Goal: Check status: Check status

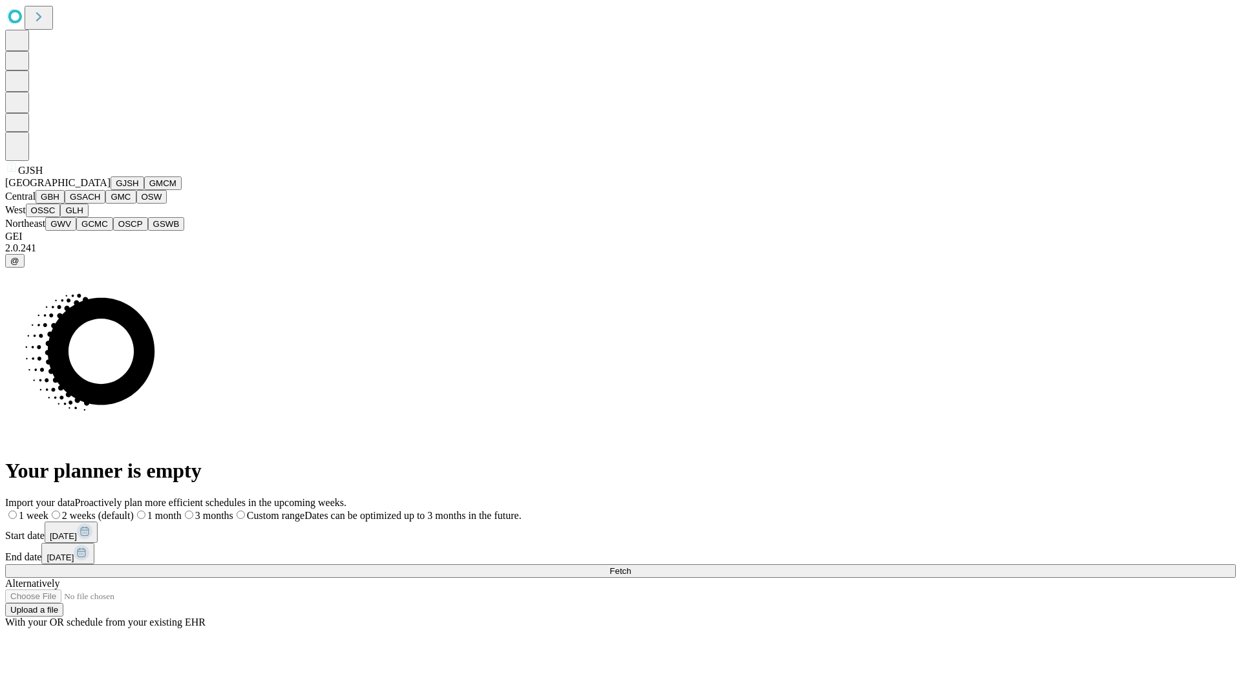
click at [110, 190] on button "GJSH" at bounding box center [127, 183] width 34 height 14
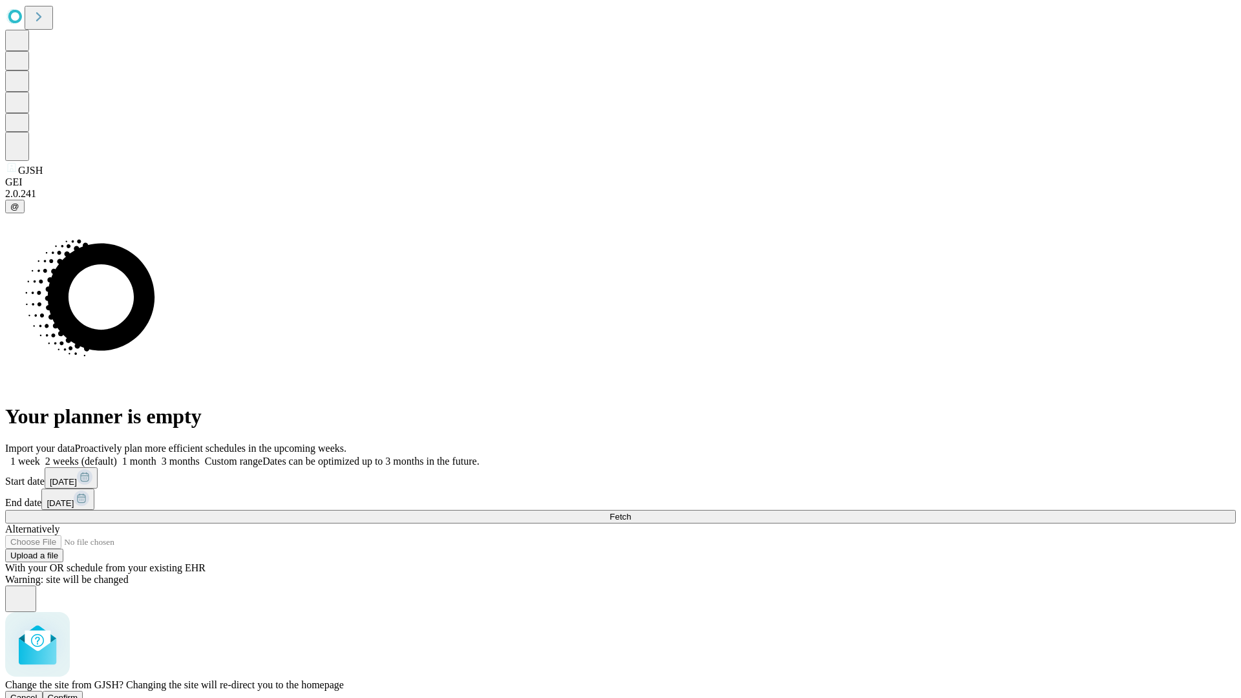
click at [78, 693] on span "Confirm" at bounding box center [63, 698] width 30 height 10
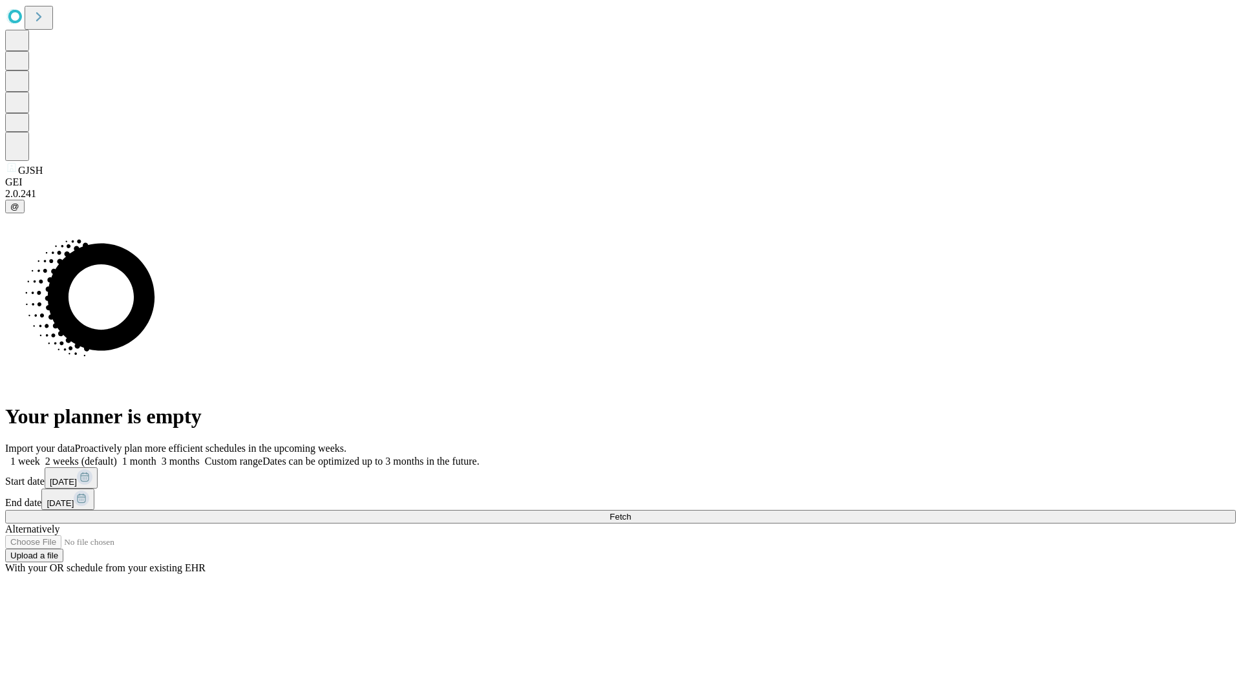
click at [156, 456] on label "1 month" at bounding box center [136, 461] width 39 height 11
click at [631, 512] on span "Fetch" at bounding box center [619, 517] width 21 height 10
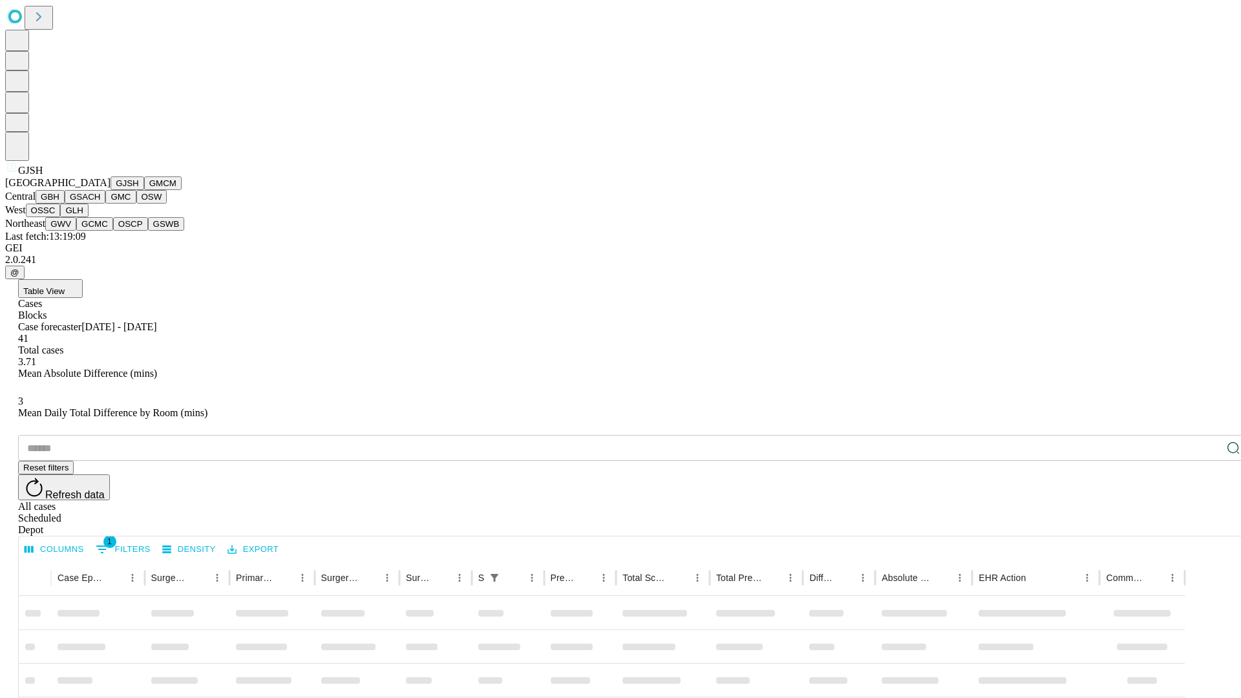
click at [144, 190] on button "GMCM" at bounding box center [162, 183] width 37 height 14
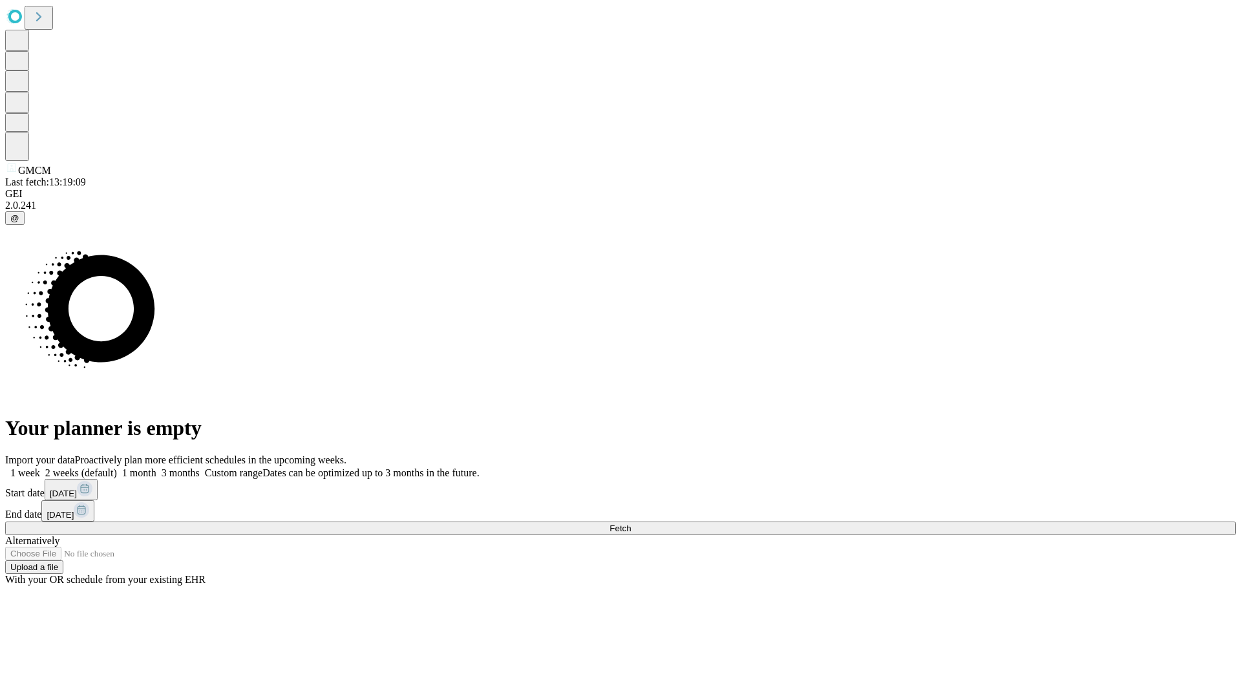
click at [156, 467] on label "1 month" at bounding box center [136, 472] width 39 height 11
click at [631, 523] on span "Fetch" at bounding box center [619, 528] width 21 height 10
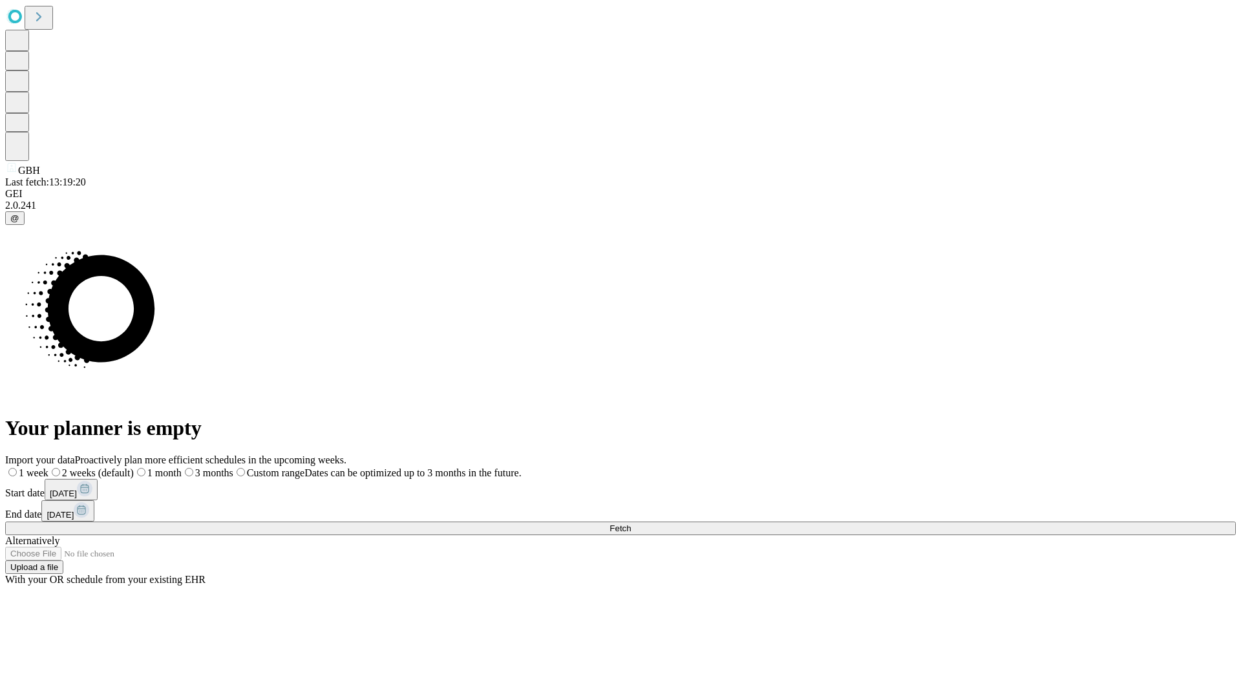
click at [182, 467] on label "1 month" at bounding box center [158, 472] width 48 height 11
click at [631, 523] on span "Fetch" at bounding box center [619, 528] width 21 height 10
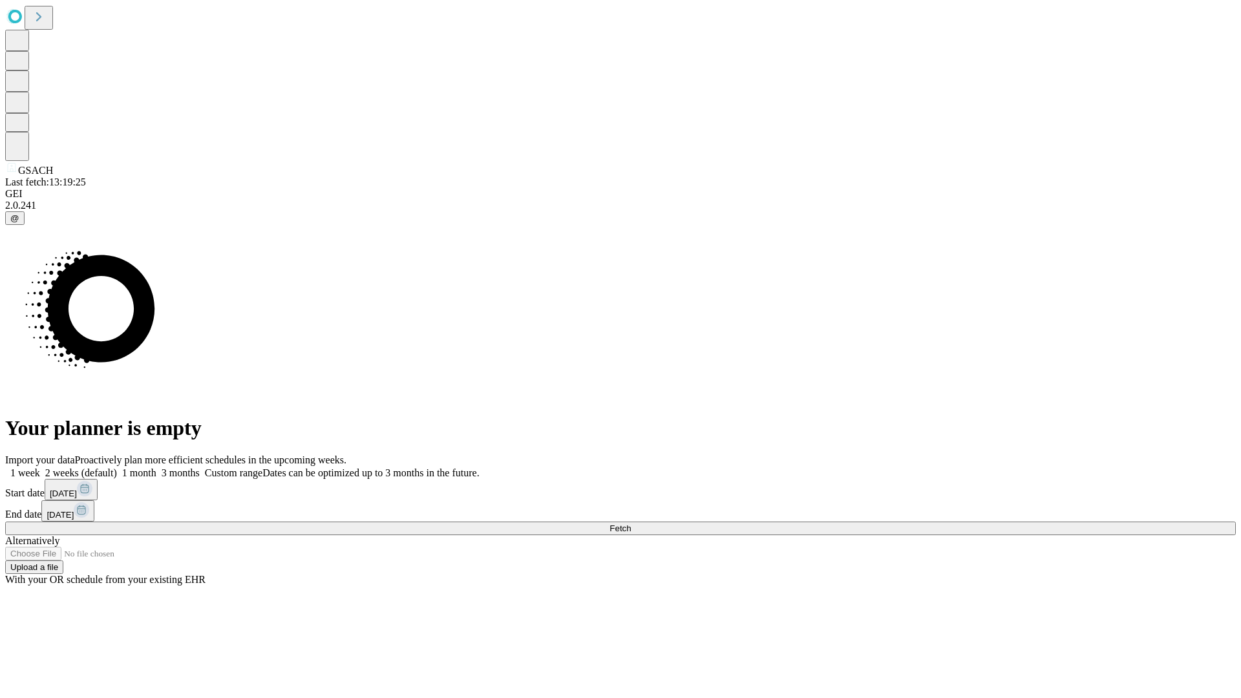
click at [156, 467] on label "1 month" at bounding box center [136, 472] width 39 height 11
click at [631, 523] on span "Fetch" at bounding box center [619, 528] width 21 height 10
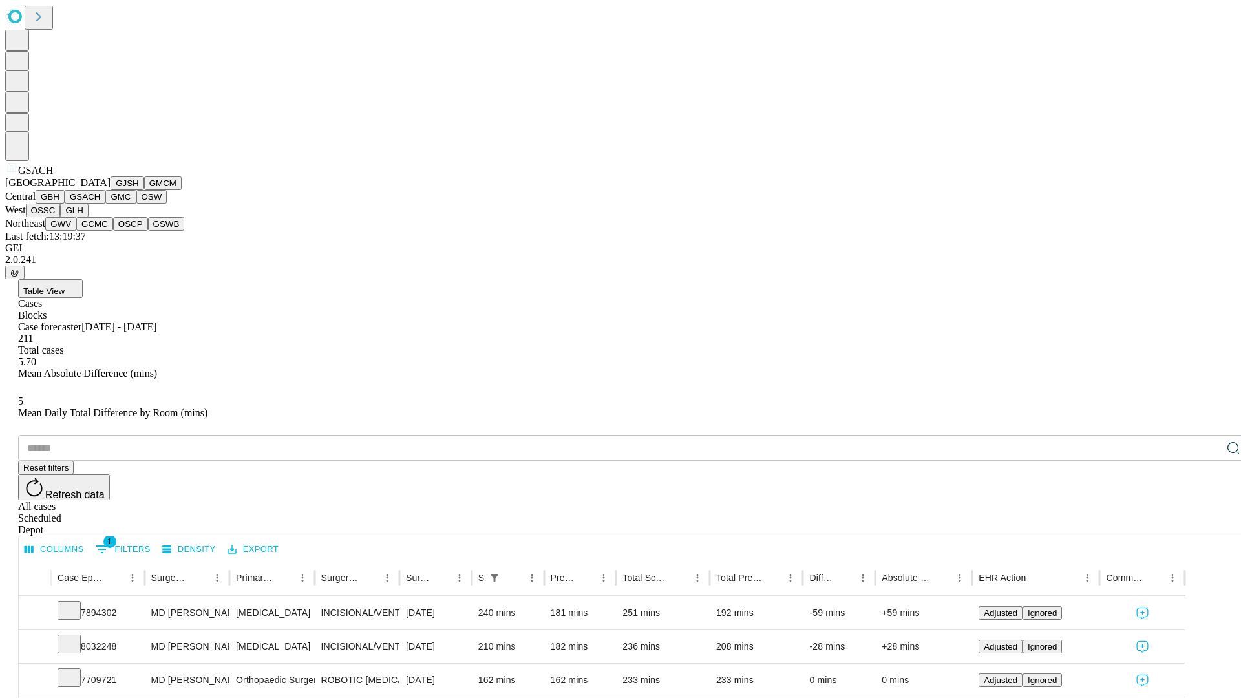
click at [105, 204] on button "GMC" at bounding box center [120, 197] width 30 height 14
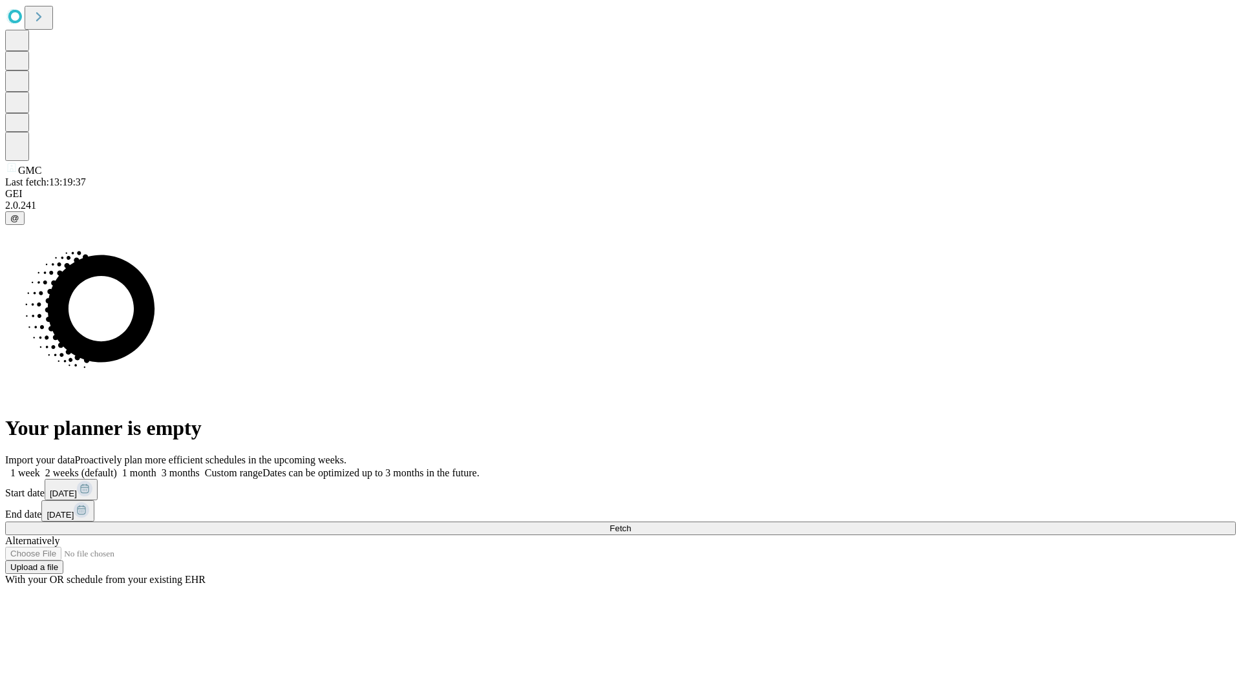
click at [156, 467] on label "1 month" at bounding box center [136, 472] width 39 height 11
click at [631, 523] on span "Fetch" at bounding box center [619, 528] width 21 height 10
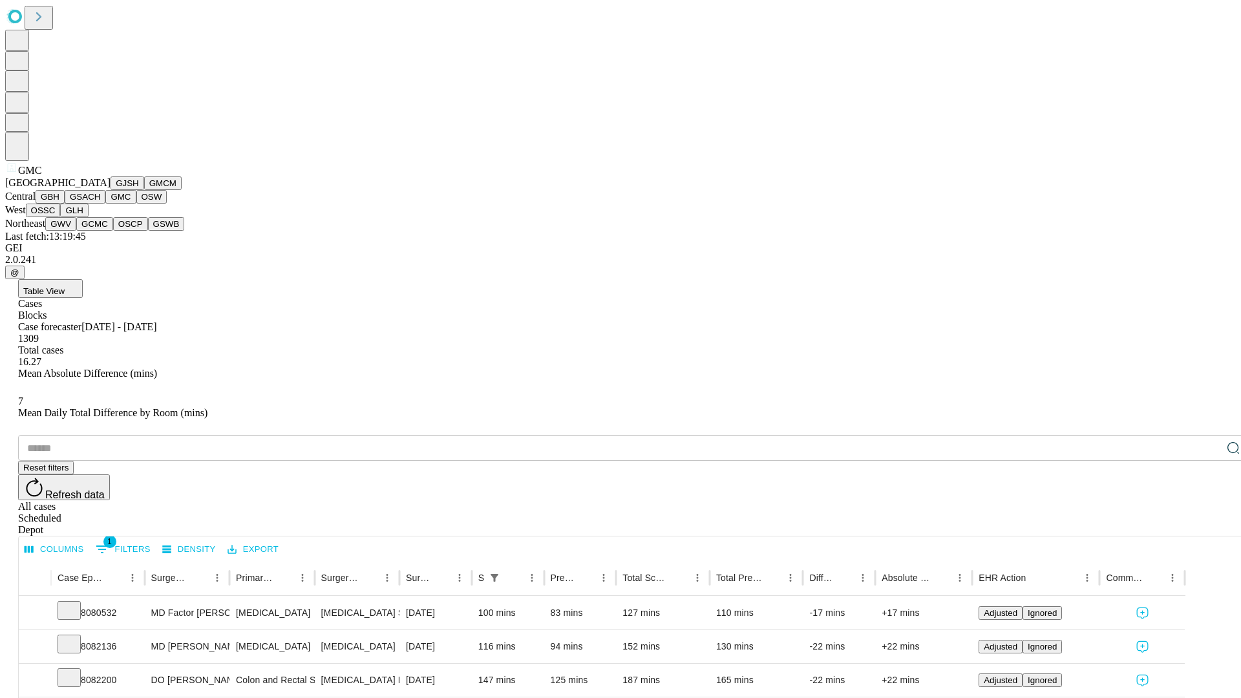
click at [136, 204] on button "OSW" at bounding box center [151, 197] width 31 height 14
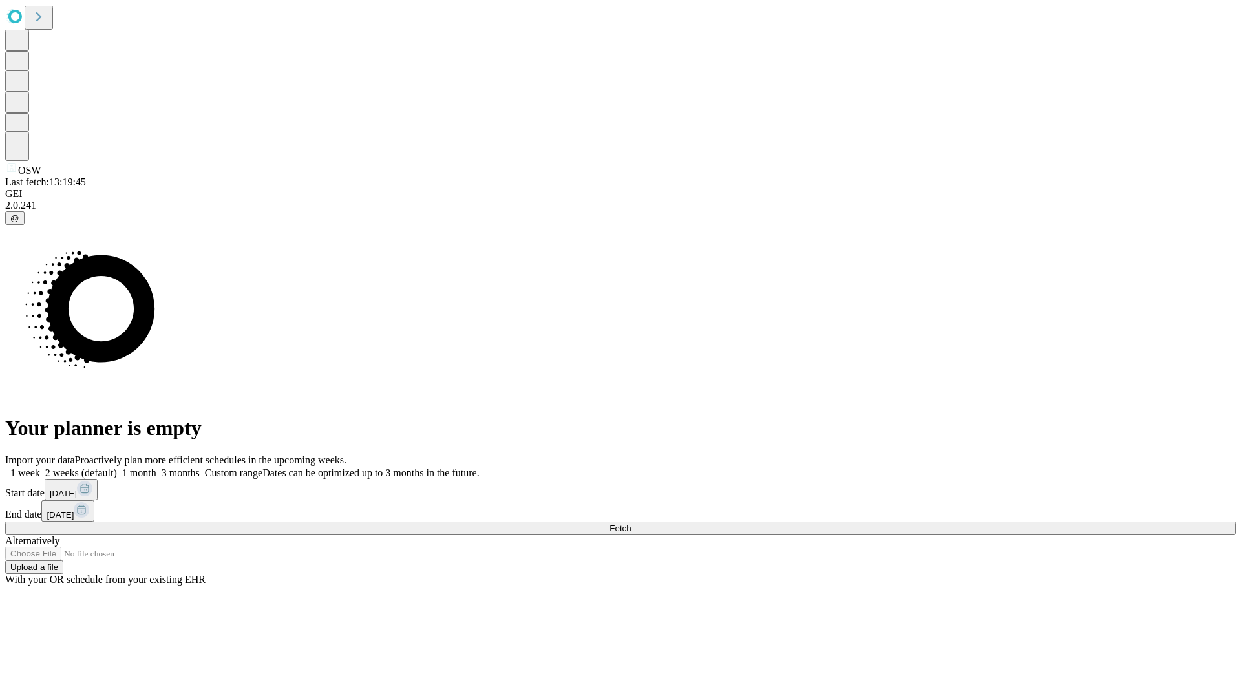
click at [156, 467] on label "1 month" at bounding box center [136, 472] width 39 height 11
click at [631, 523] on span "Fetch" at bounding box center [619, 528] width 21 height 10
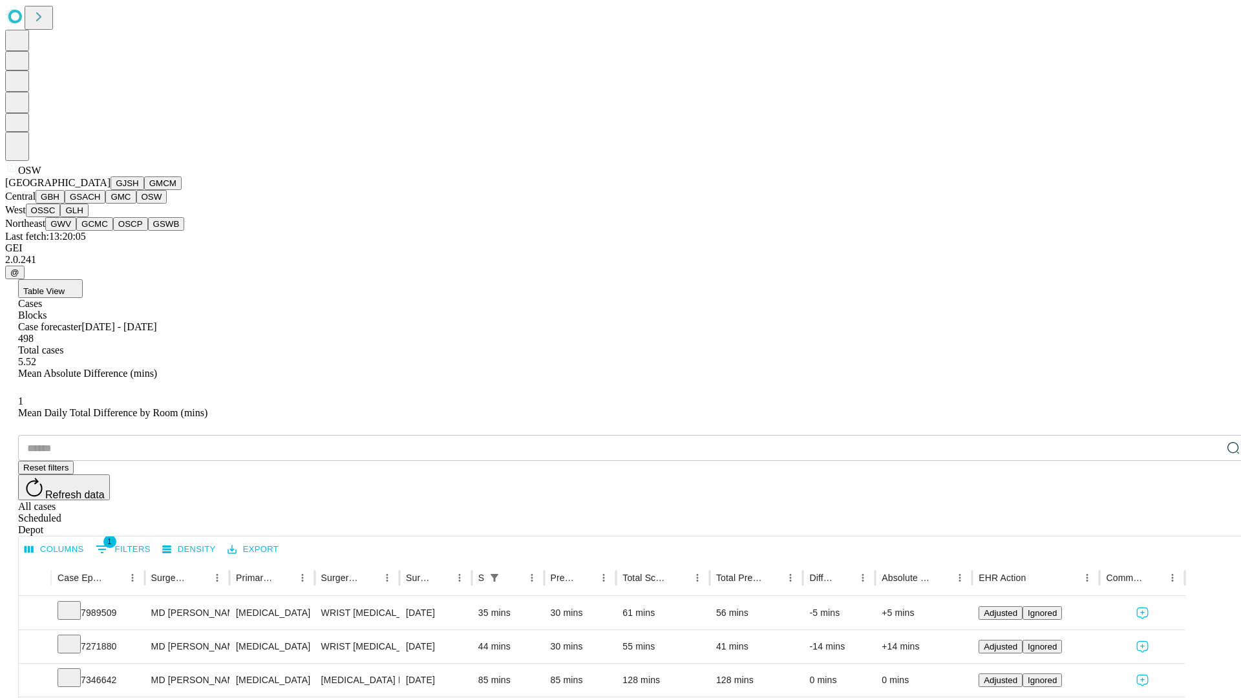
click at [61, 217] on button "OSSC" at bounding box center [43, 211] width 35 height 14
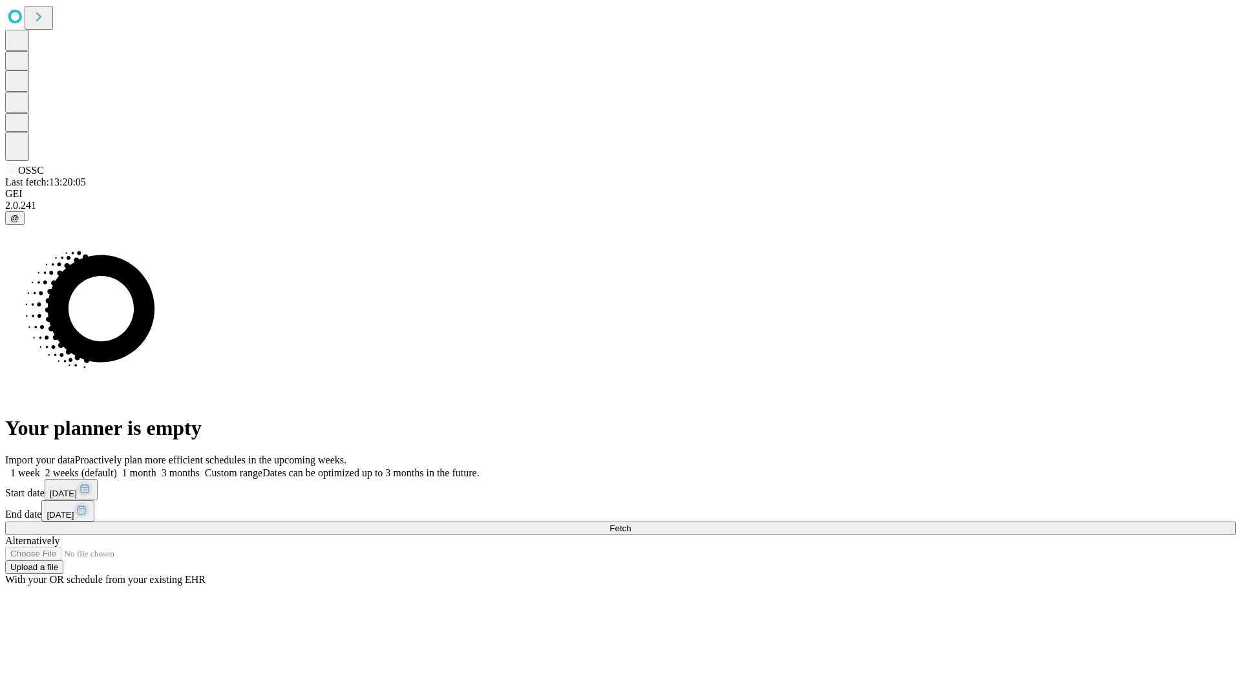
click at [156, 467] on label "1 month" at bounding box center [136, 472] width 39 height 11
click at [631, 523] on span "Fetch" at bounding box center [619, 528] width 21 height 10
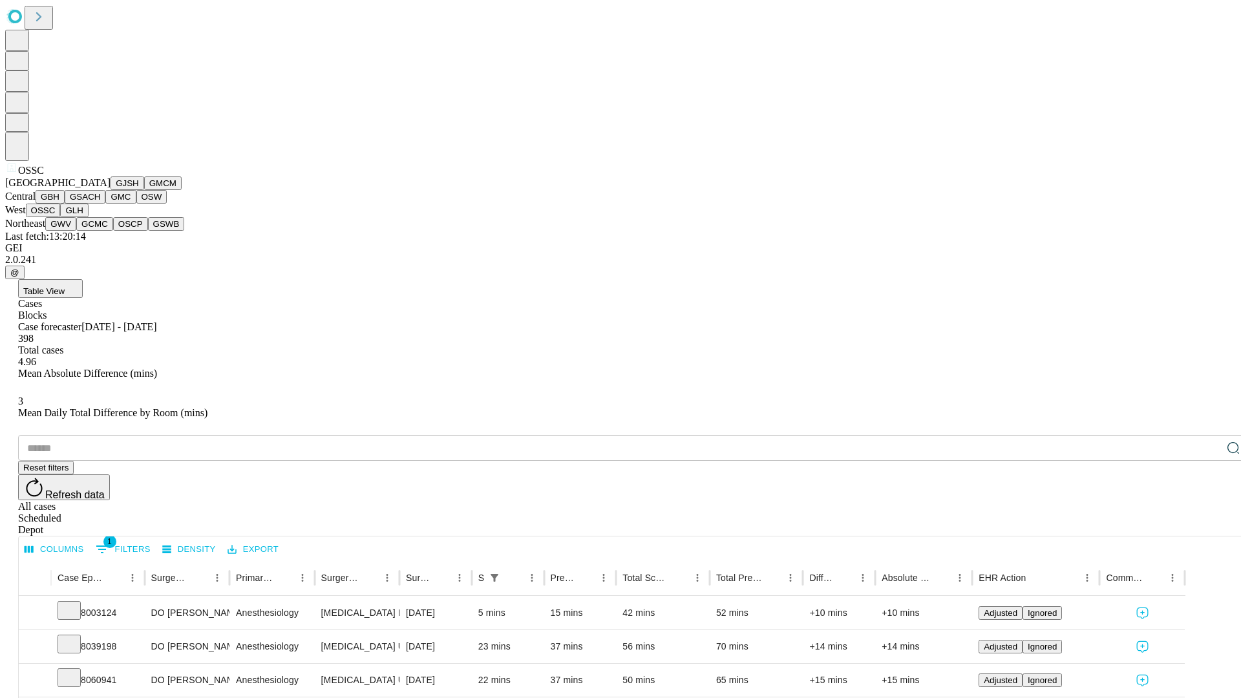
click at [88, 217] on button "GLH" at bounding box center [74, 211] width 28 height 14
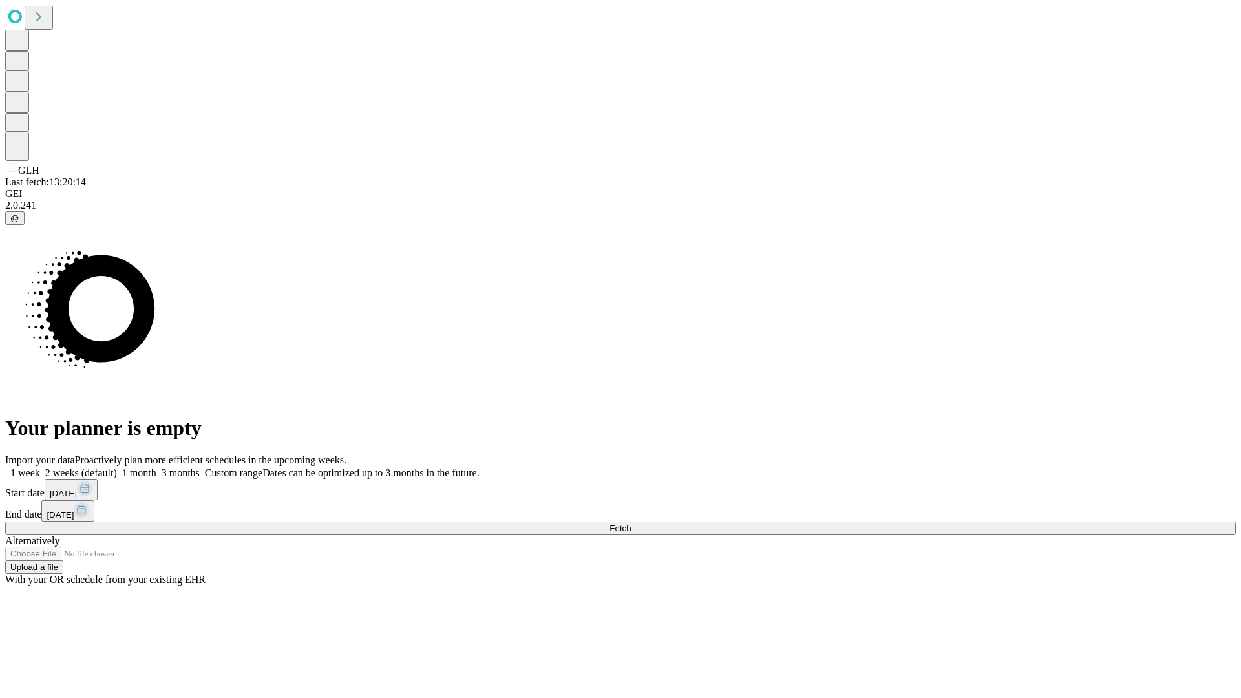
click at [156, 467] on label "1 month" at bounding box center [136, 472] width 39 height 11
click at [631, 523] on span "Fetch" at bounding box center [619, 528] width 21 height 10
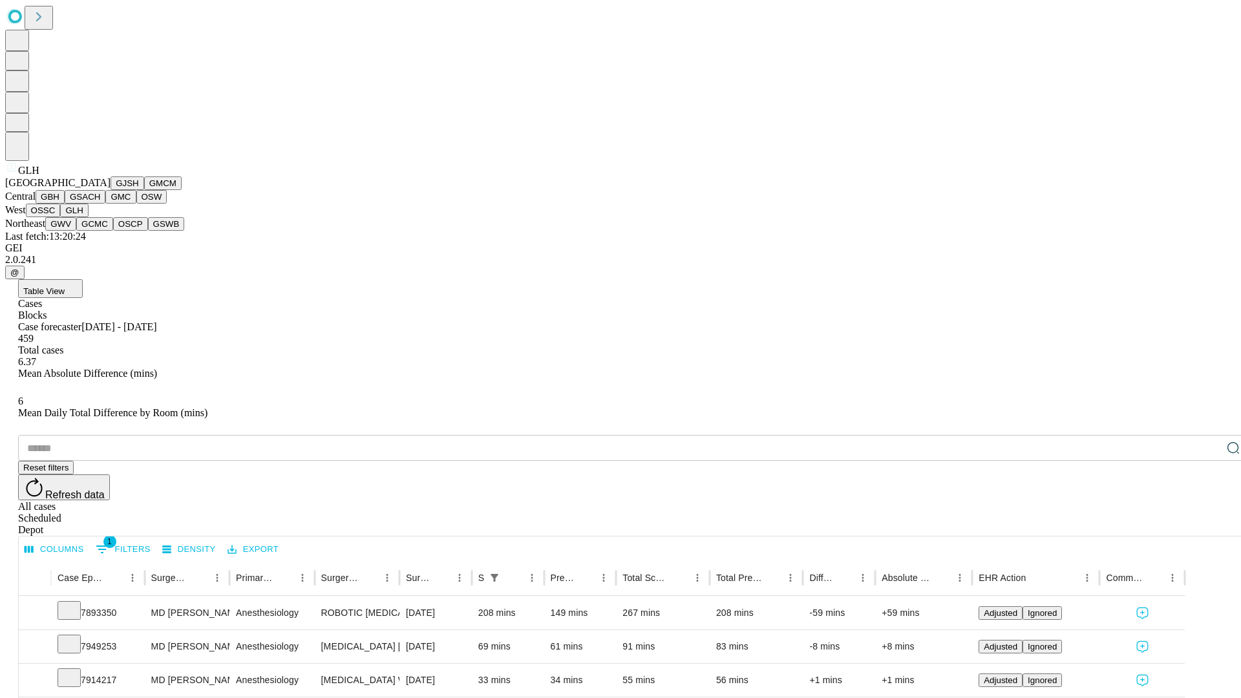
click at [76, 231] on button "GWV" at bounding box center [60, 224] width 31 height 14
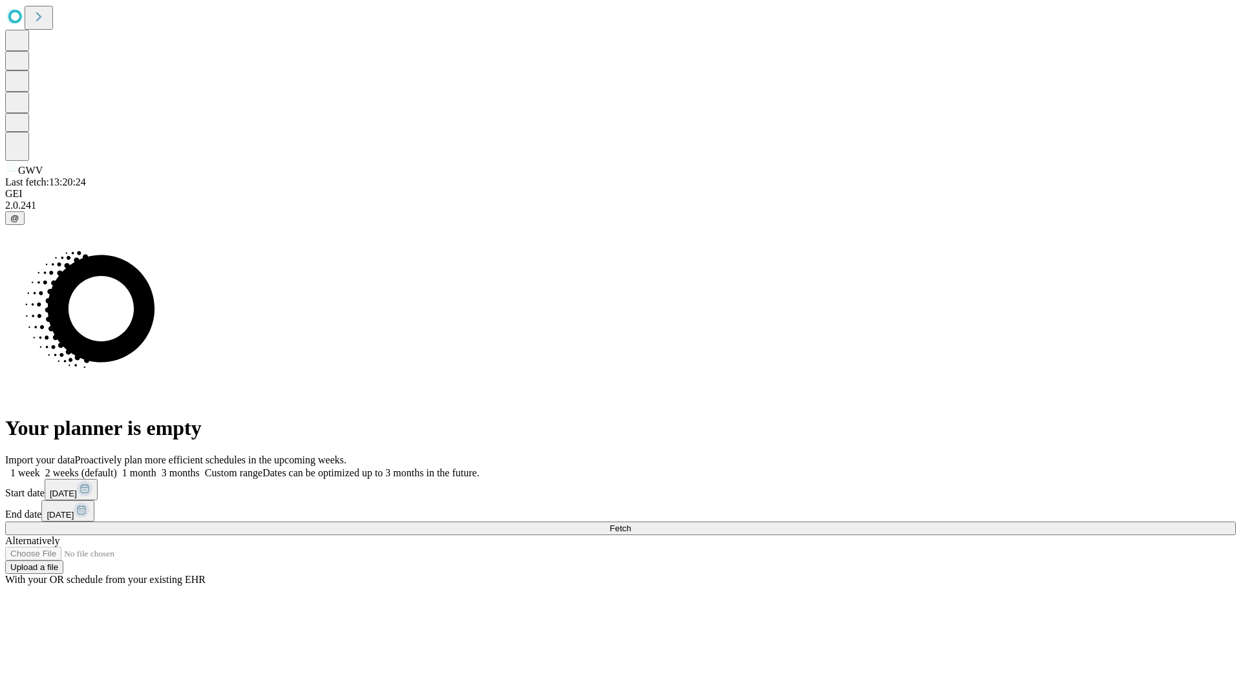
click at [156, 467] on label "1 month" at bounding box center [136, 472] width 39 height 11
click at [631, 523] on span "Fetch" at bounding box center [619, 528] width 21 height 10
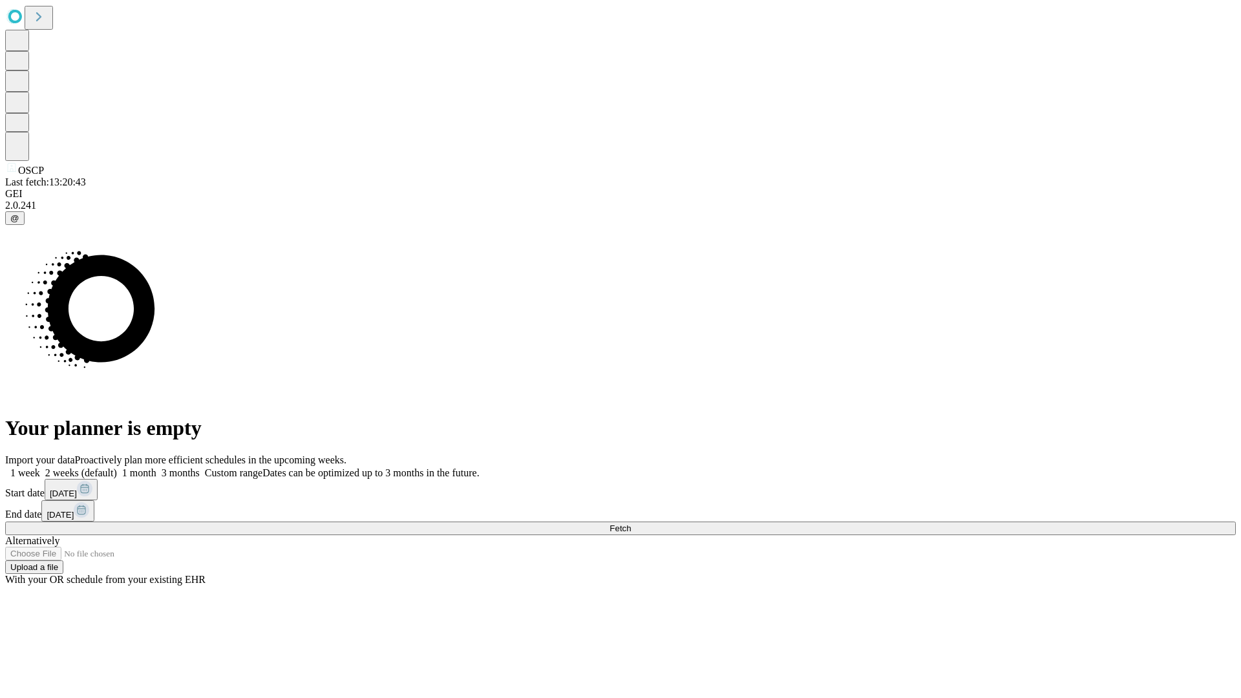
click at [156, 467] on label "1 month" at bounding box center [136, 472] width 39 height 11
click at [631, 523] on span "Fetch" at bounding box center [619, 528] width 21 height 10
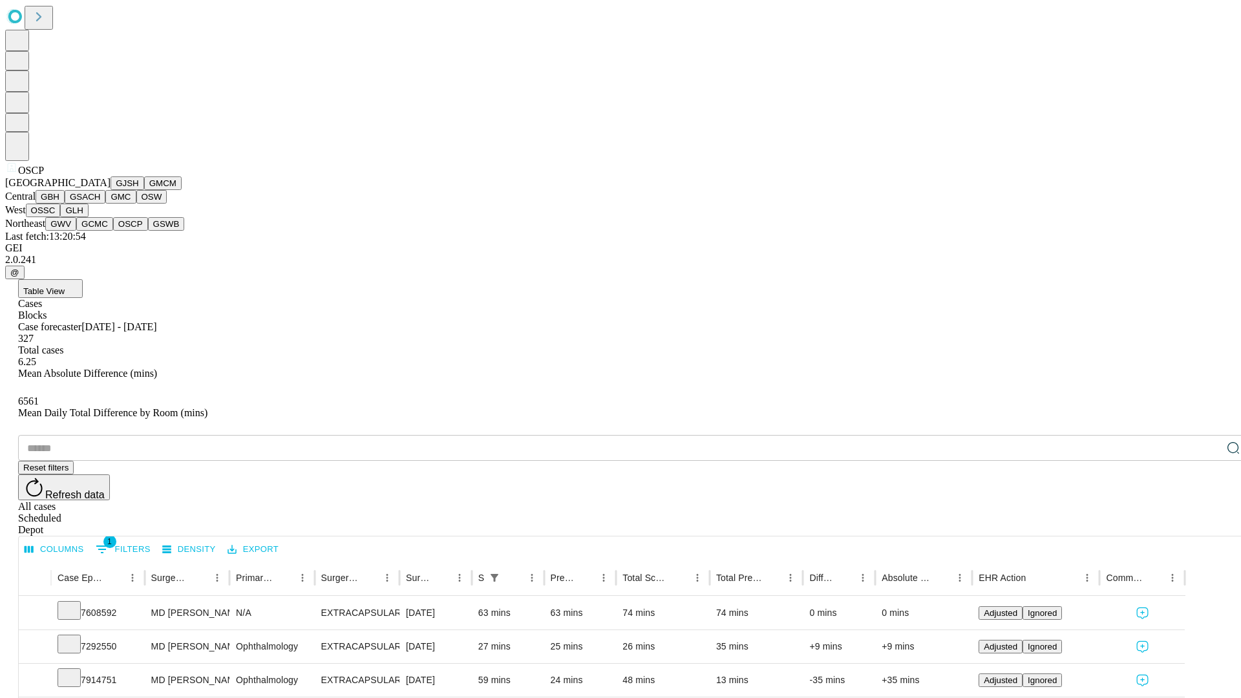
click at [148, 231] on button "GSWB" at bounding box center [166, 224] width 37 height 14
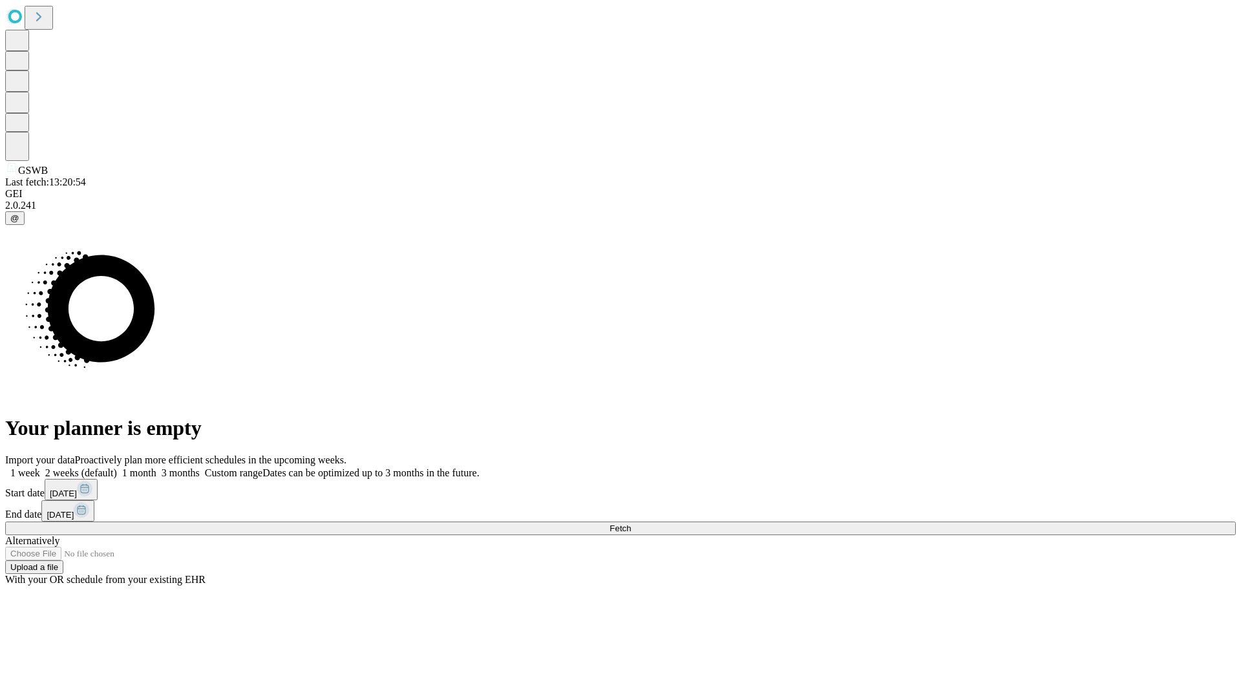
click at [156, 467] on label "1 month" at bounding box center [136, 472] width 39 height 11
click at [631, 523] on span "Fetch" at bounding box center [619, 528] width 21 height 10
